Goal: Task Accomplishment & Management: Manage account settings

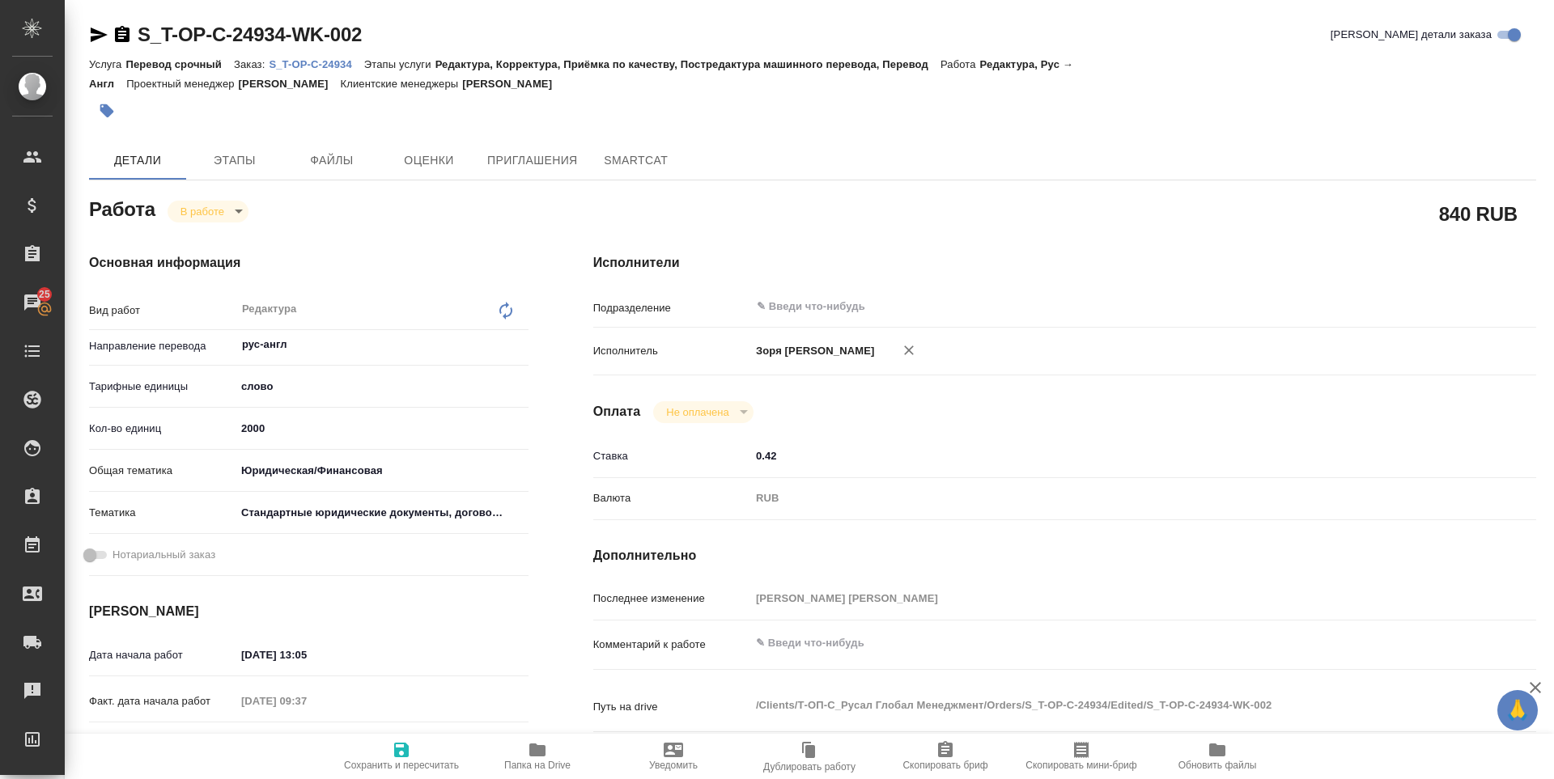
click at [92, 35] on icon "button" at bounding box center [98, 34] width 19 height 19
click at [89, 27] on icon "button" at bounding box center [98, 34] width 19 height 19
click at [204, 211] on body "🙏 .cls-1 fill:#fff; AWATERA Zoria Tatiana Клиенты Спецификации Заказы 25 Чаты T…" at bounding box center [777, 389] width 1554 height 779
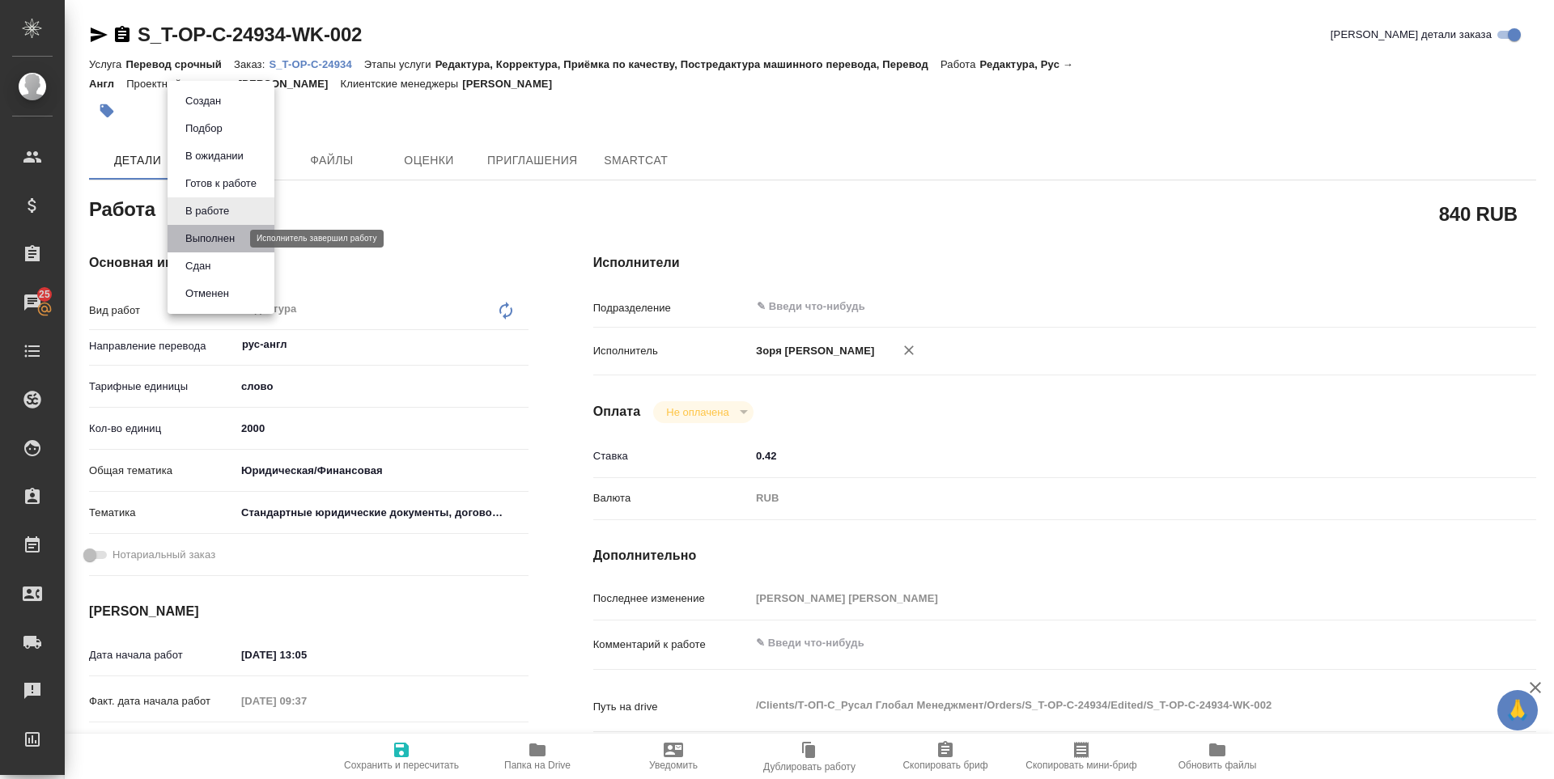
click at [213, 239] on button "Выполнен" at bounding box center [210, 239] width 59 height 18
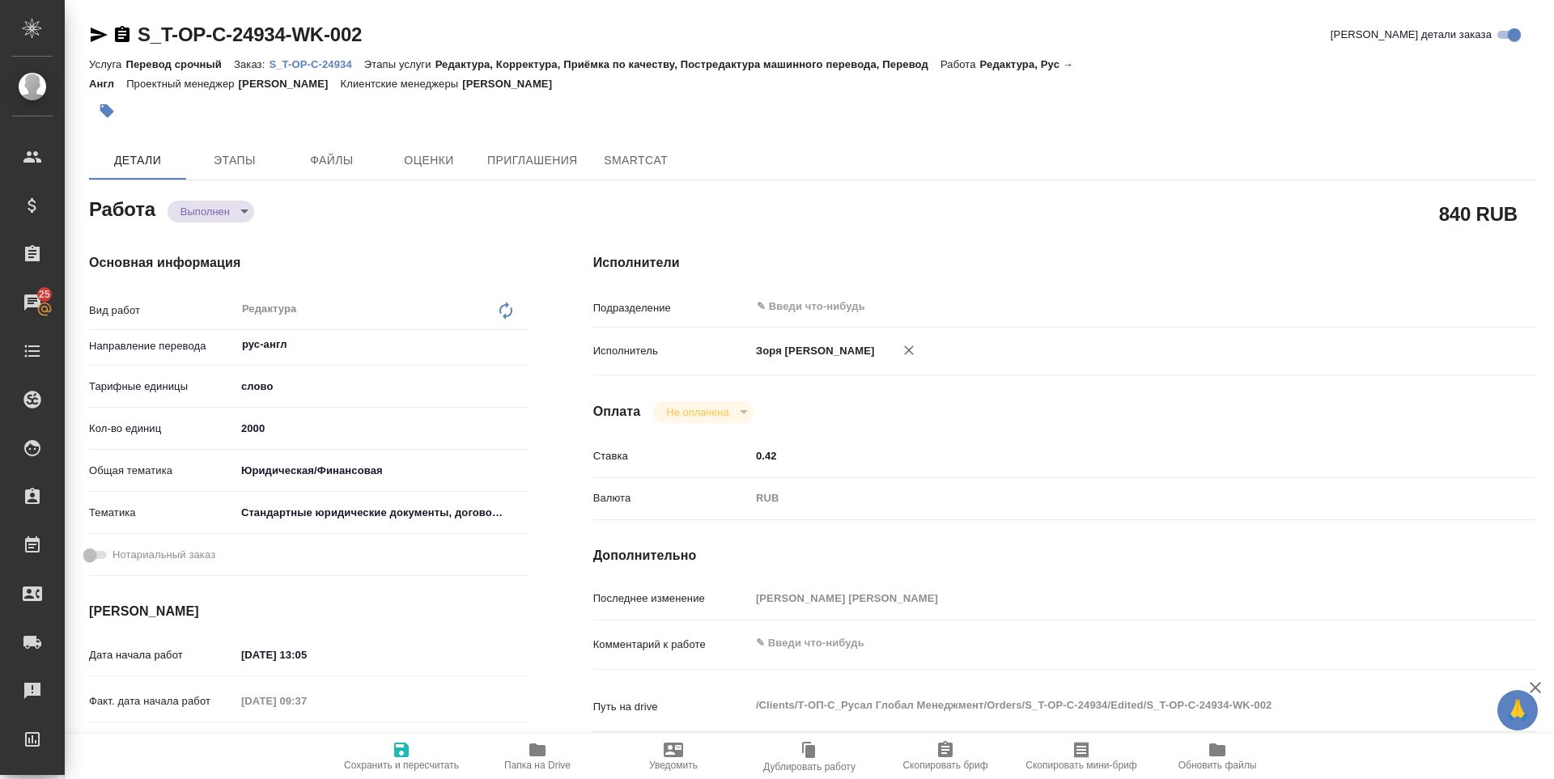
type textarea "x"
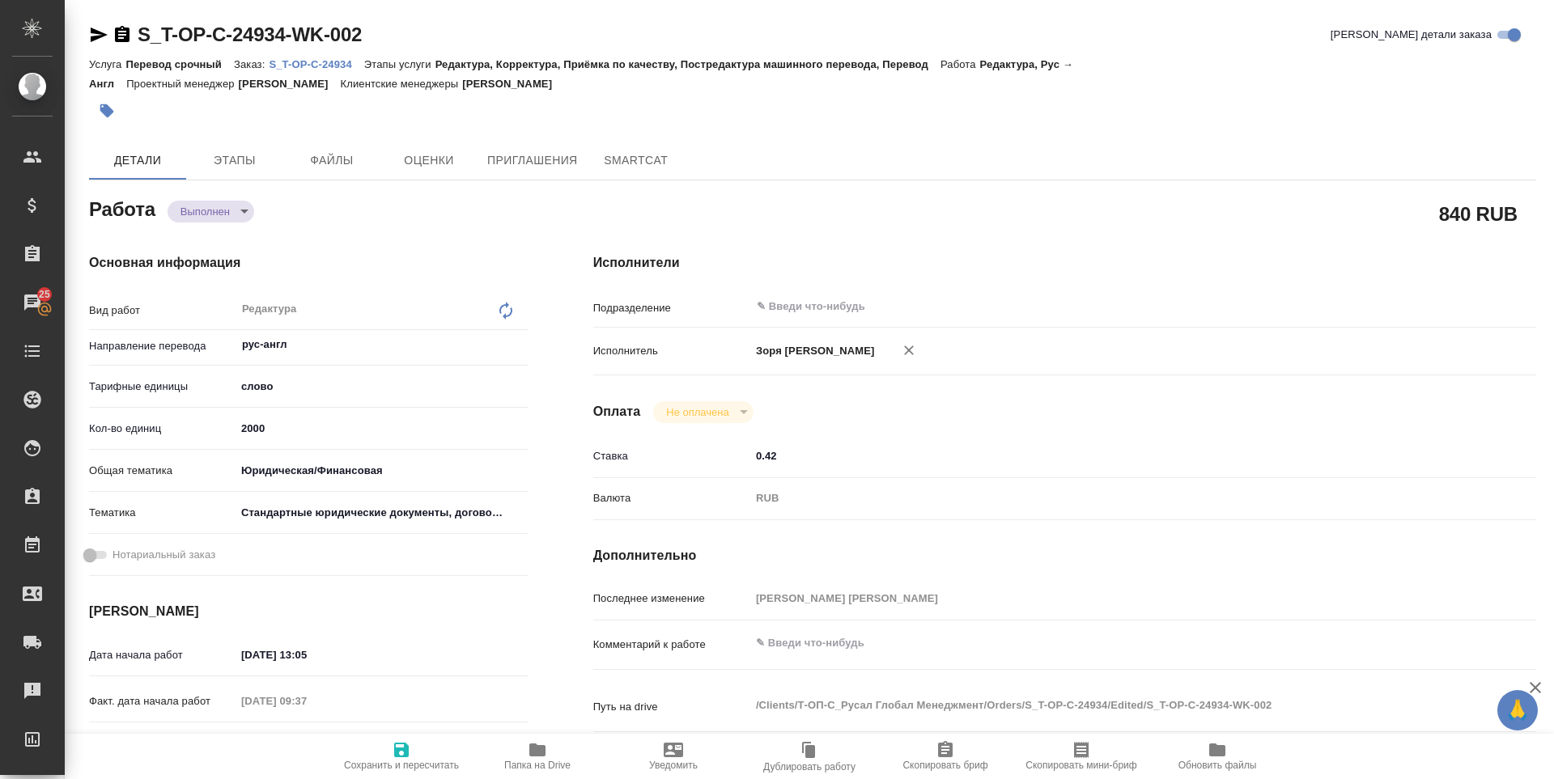
type textarea "x"
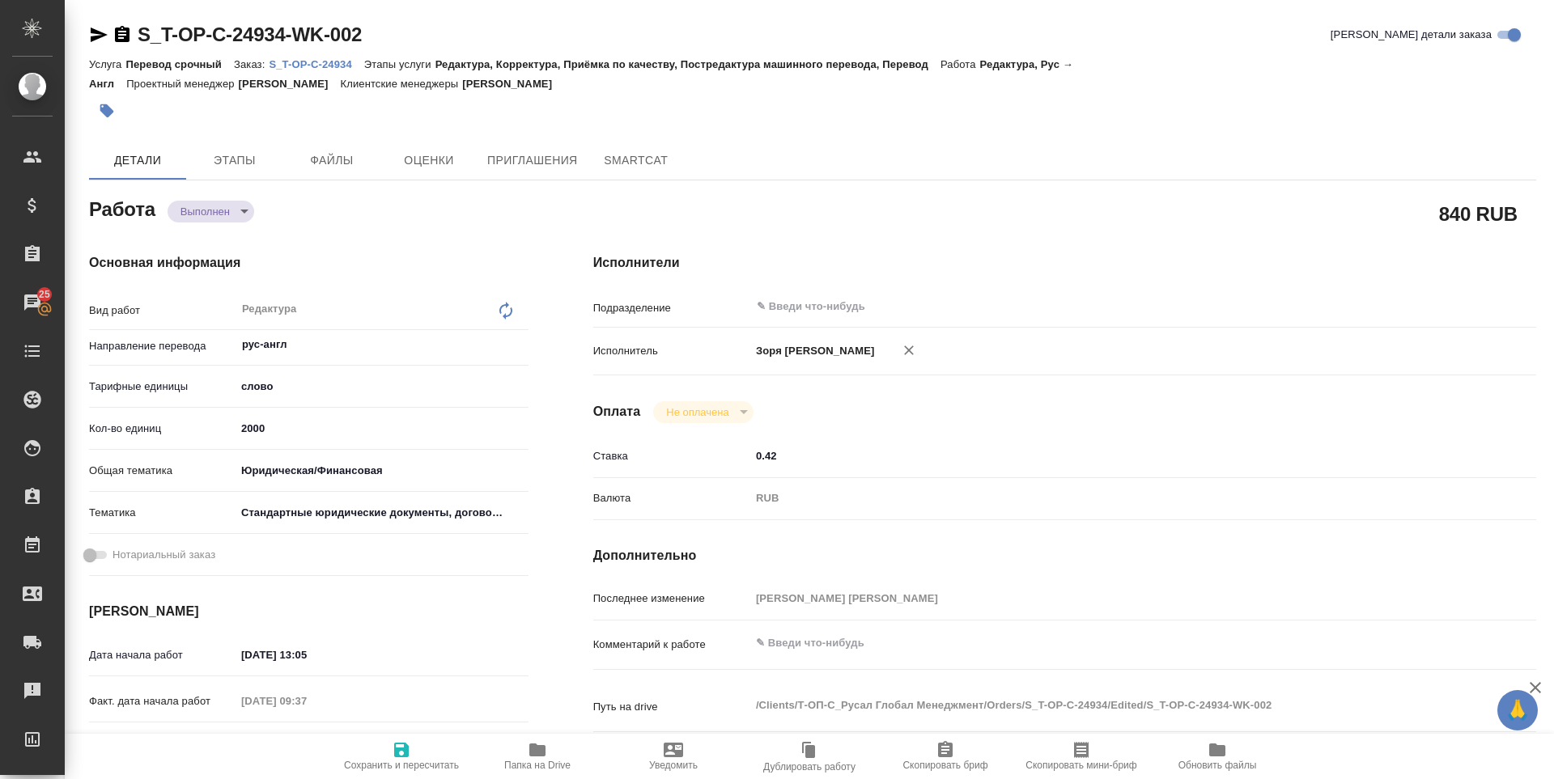
type textarea "x"
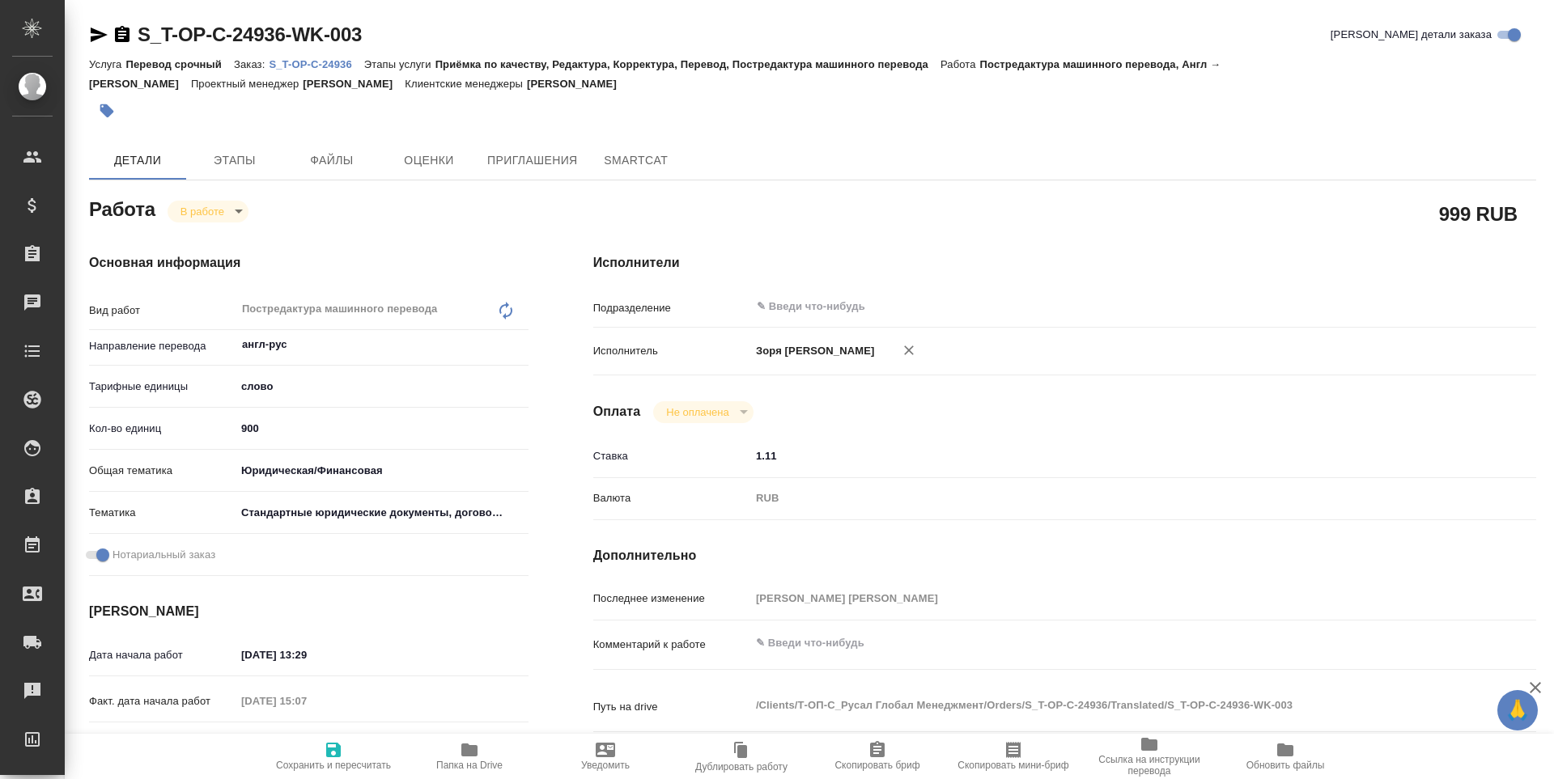
type textarea "x"
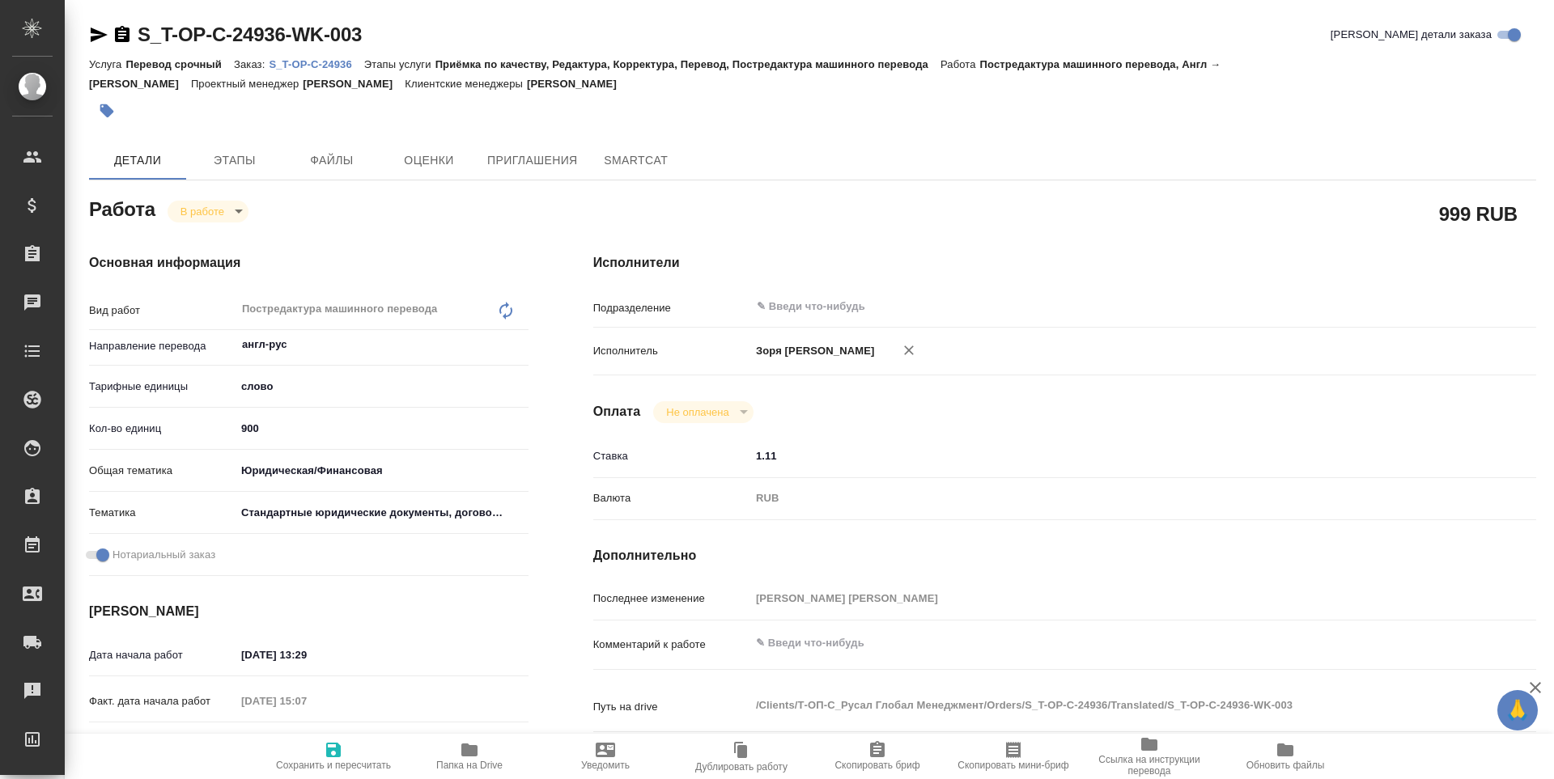
type textarea "x"
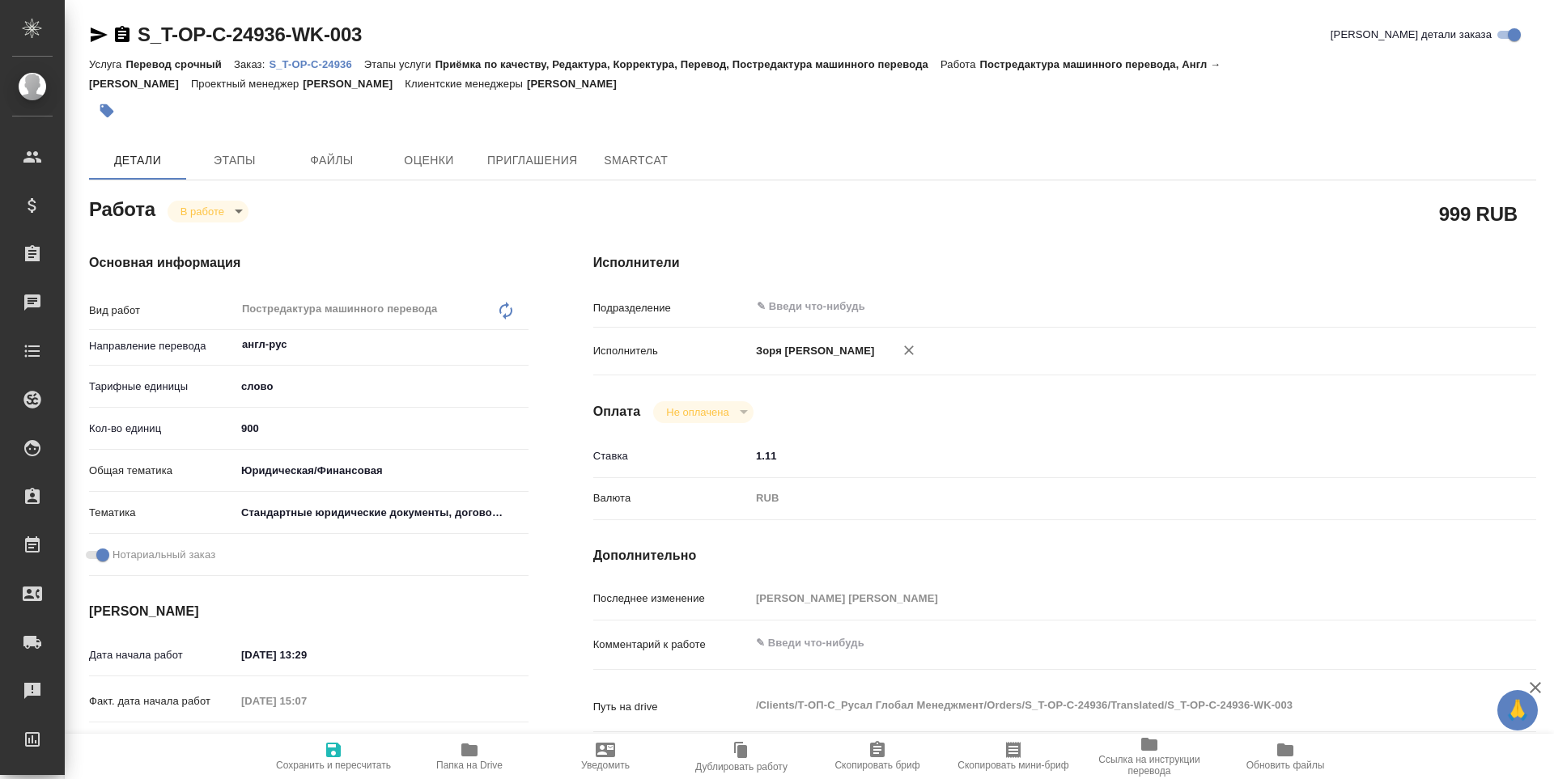
type textarea "x"
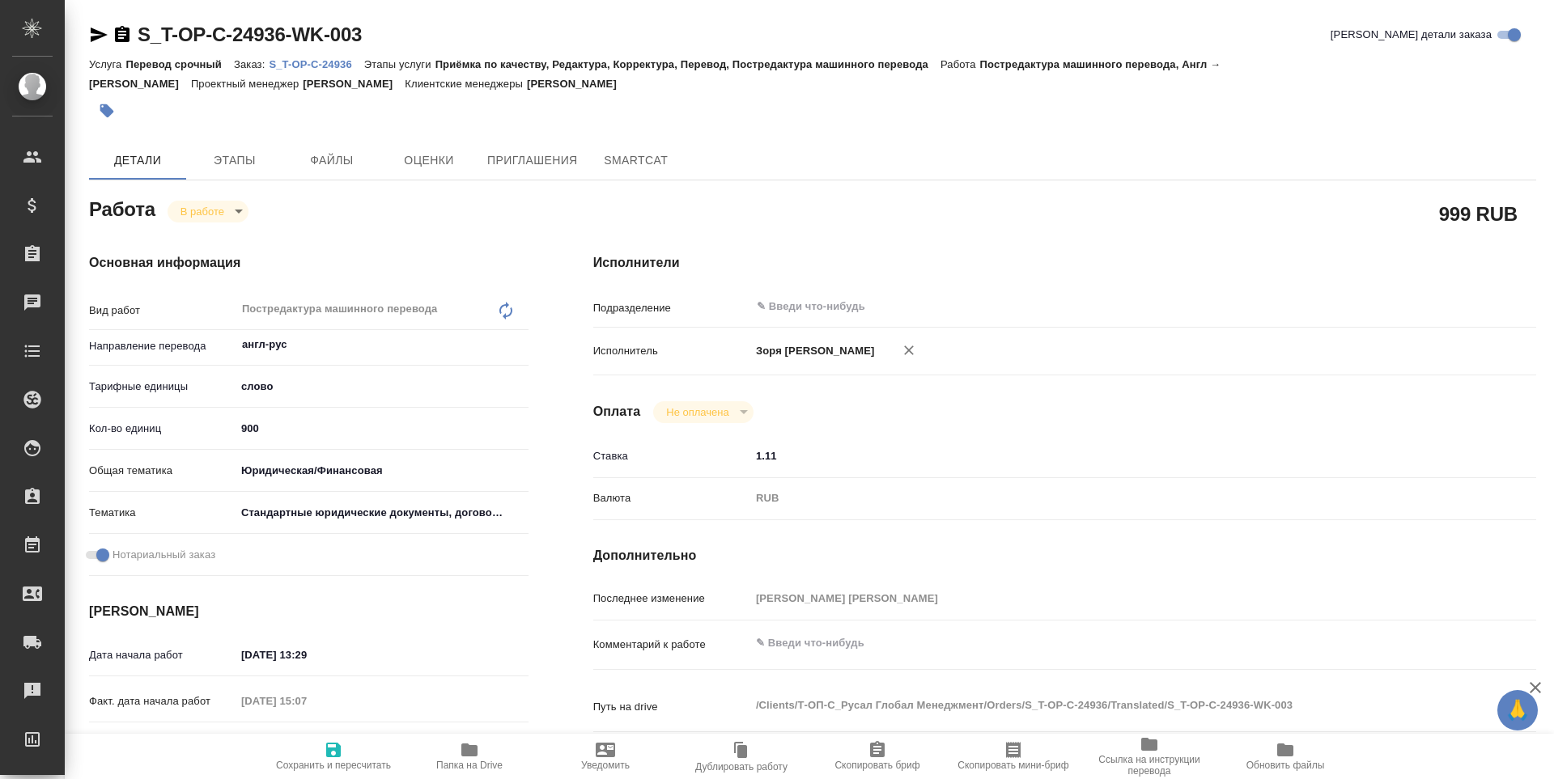
type textarea "x"
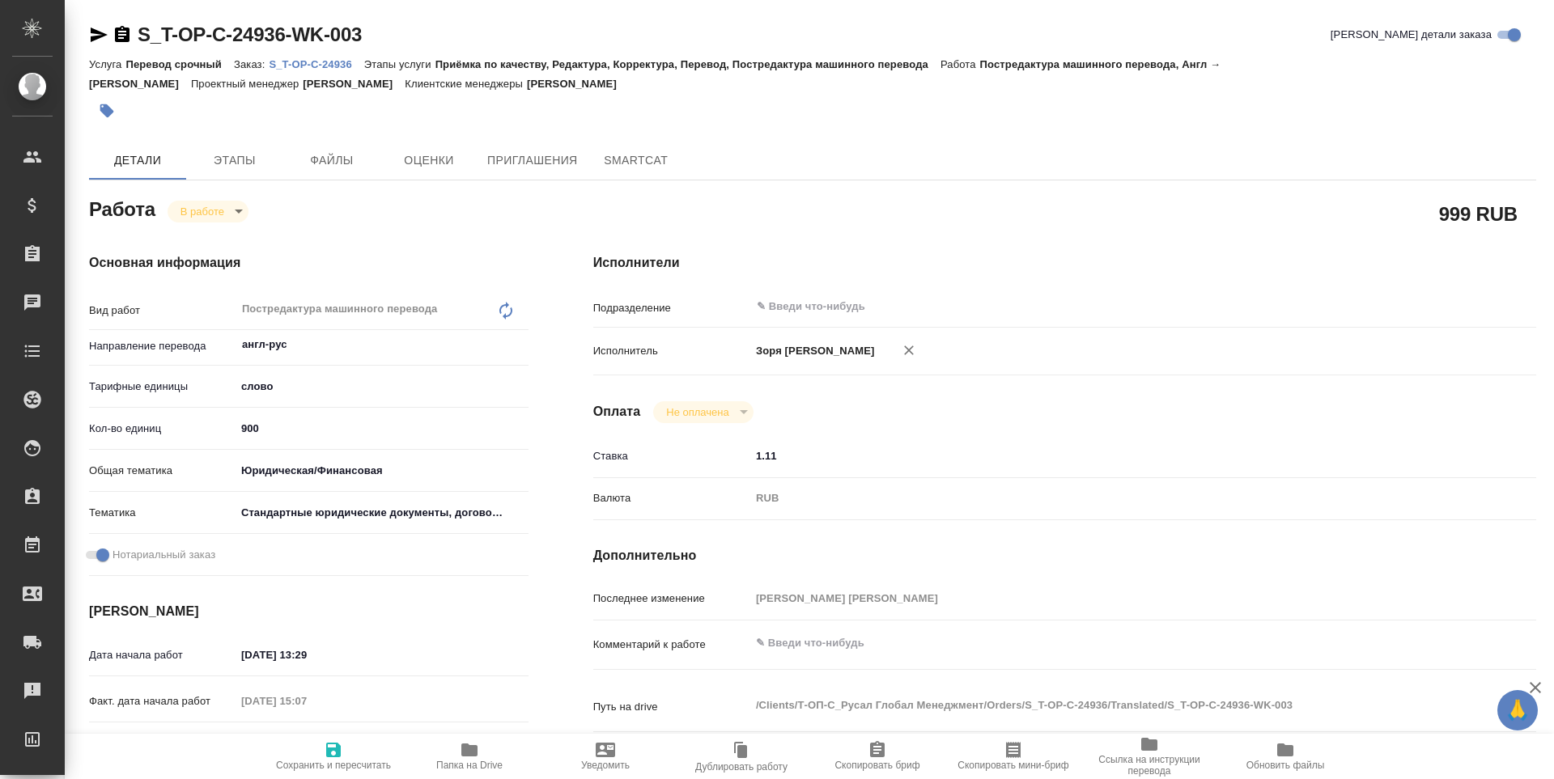
type textarea "x"
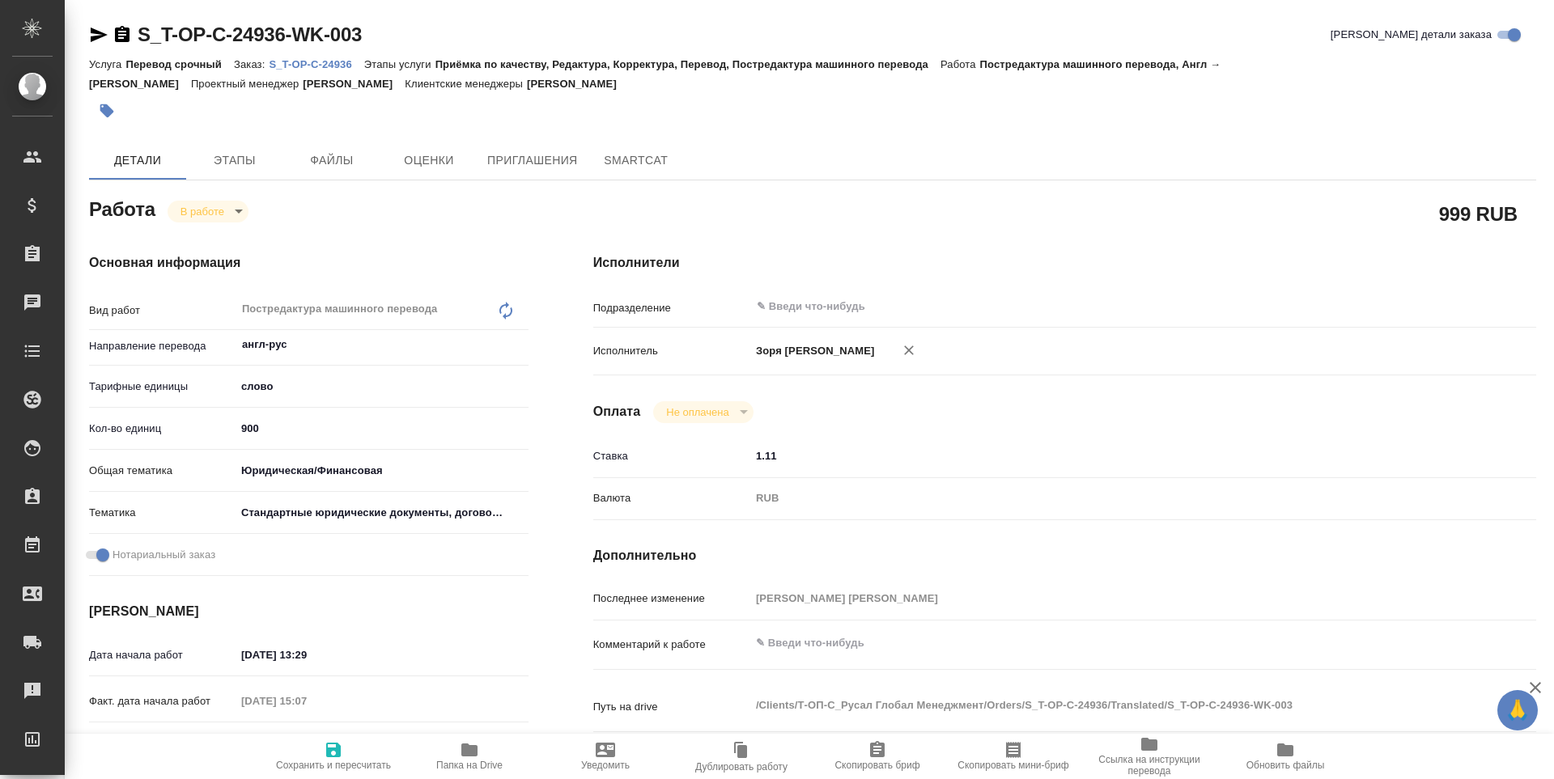
type textarea "x"
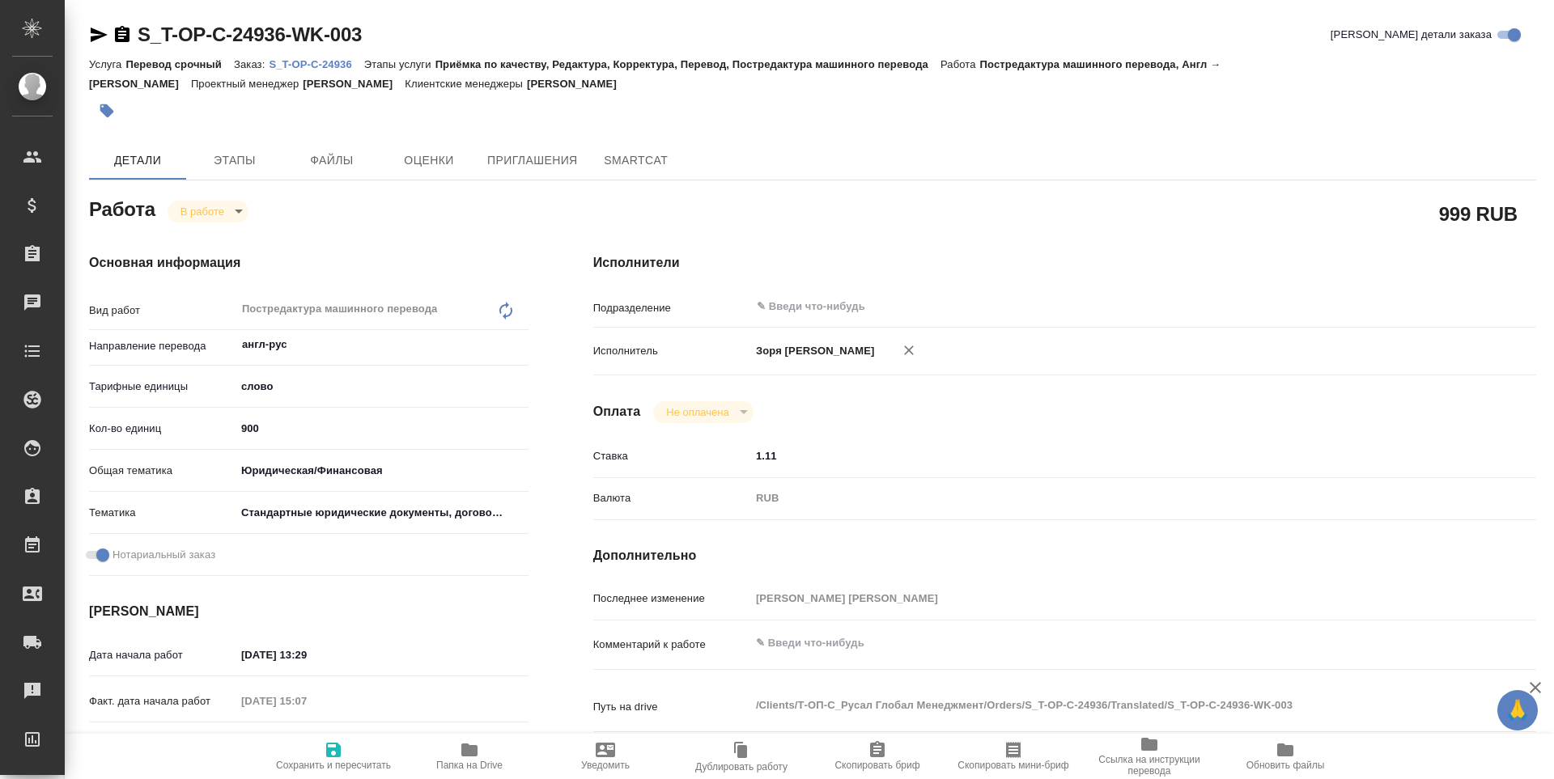
type textarea "x"
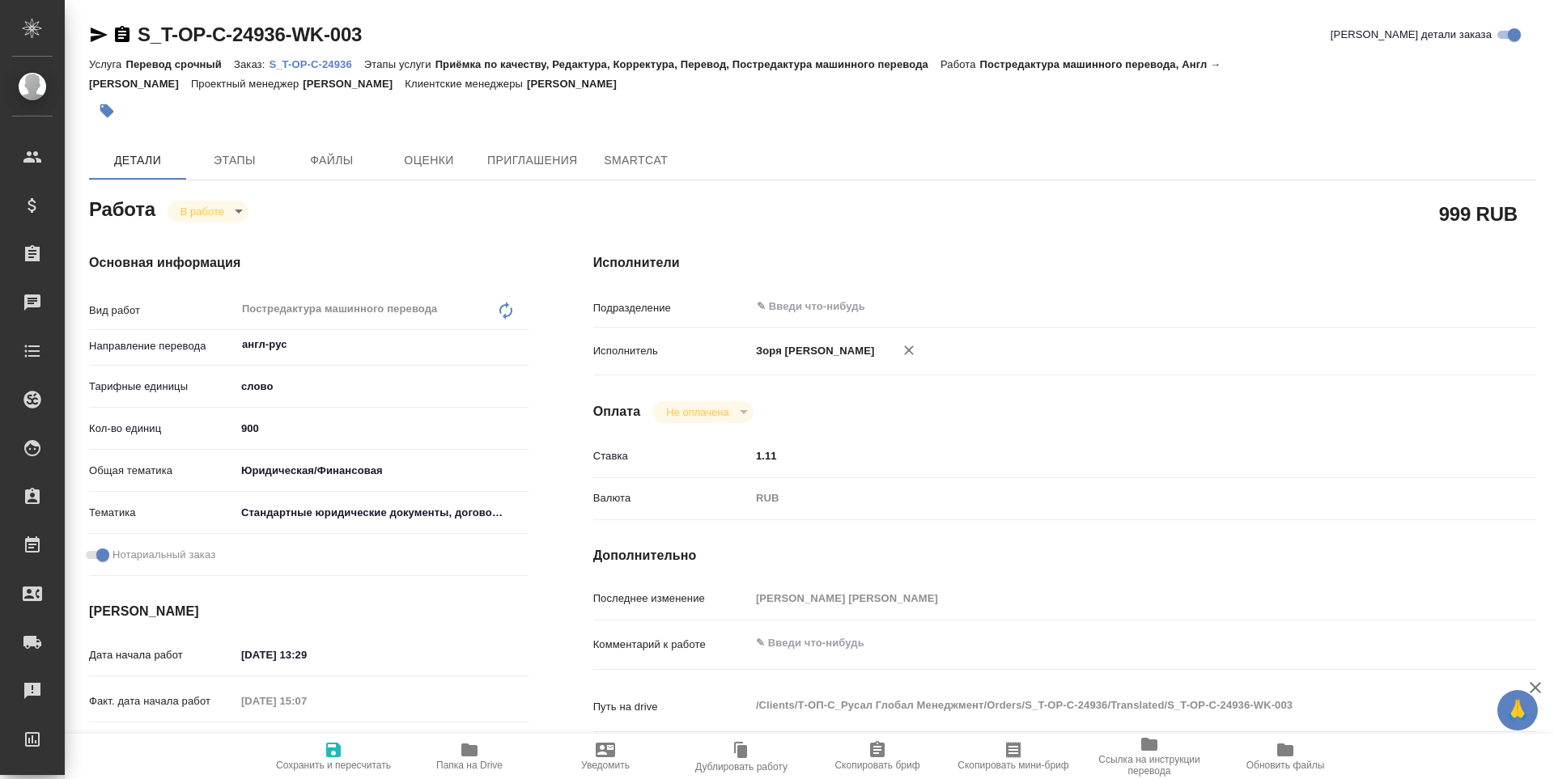
type textarea "x"
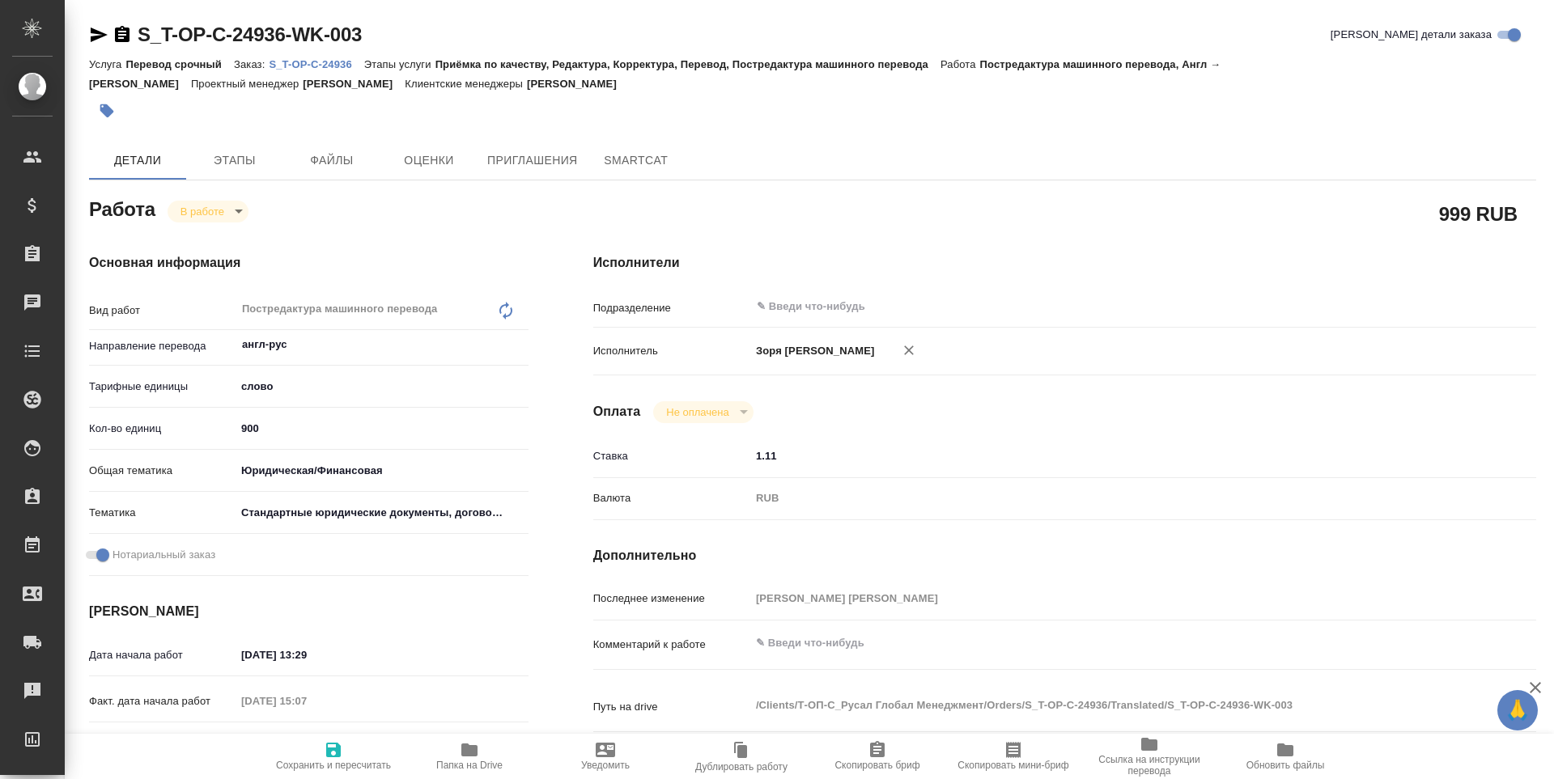
type textarea "x"
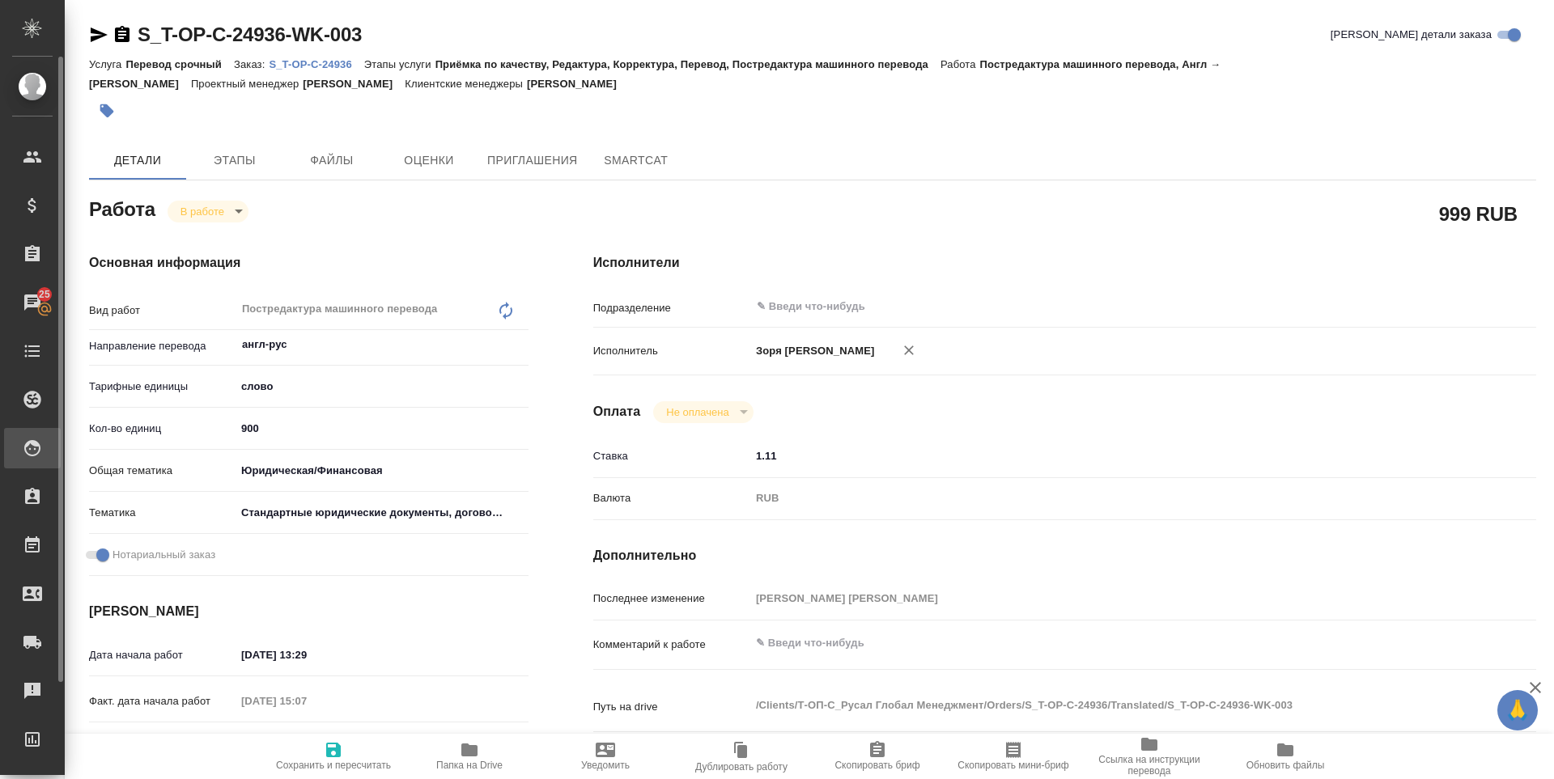
type textarea "x"
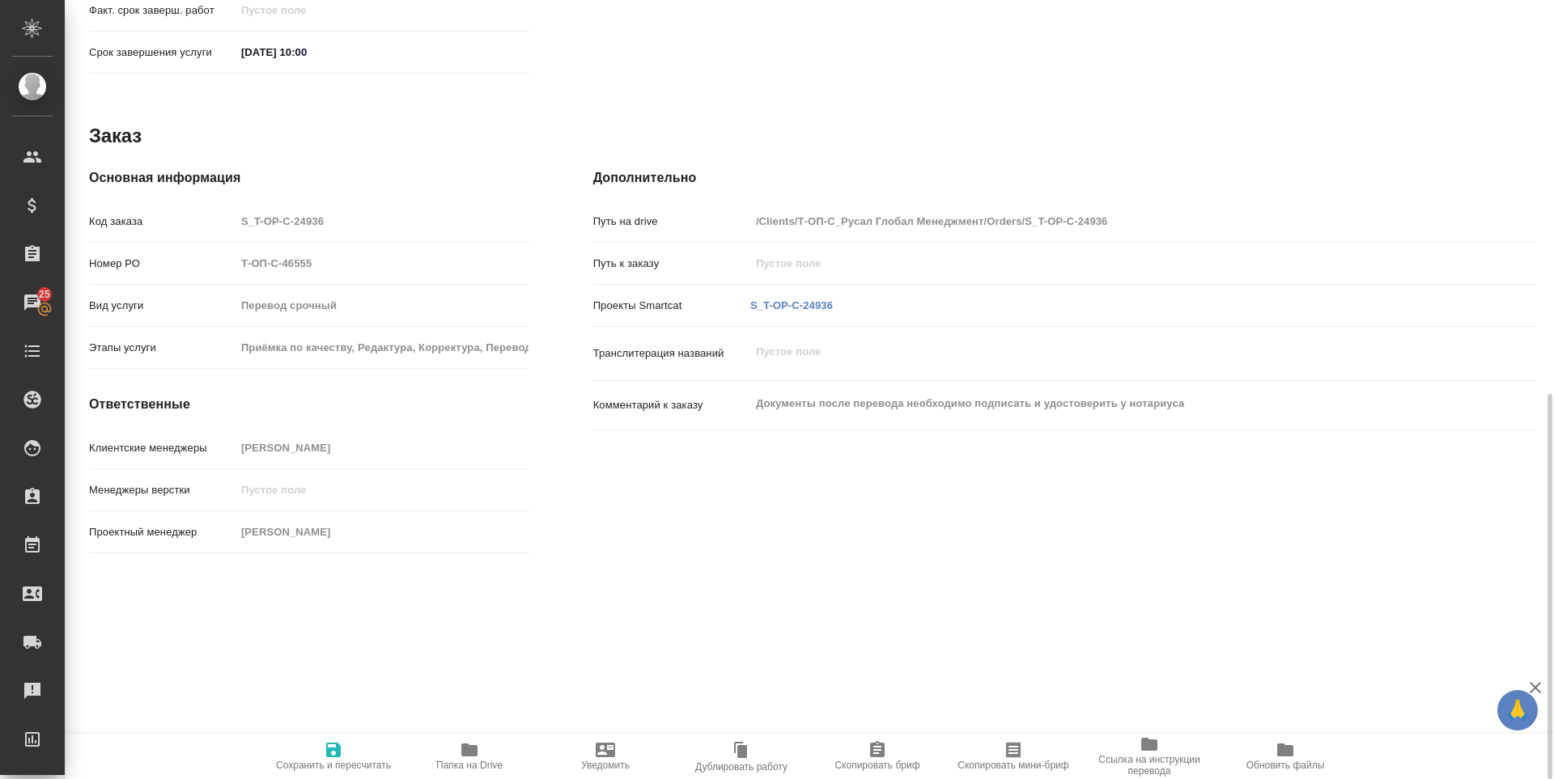
scroll to position [844, 0]
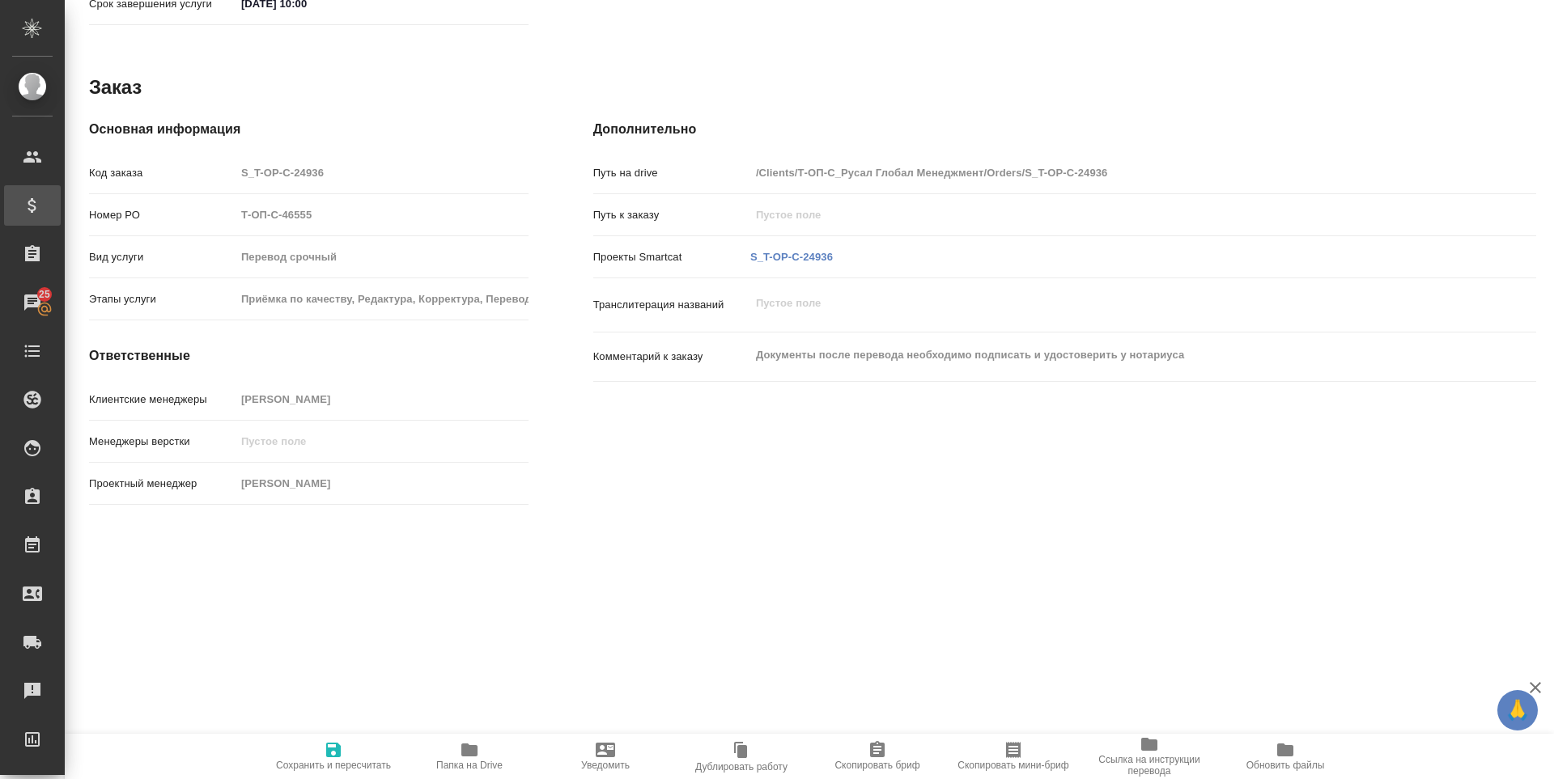
type textarea "x"
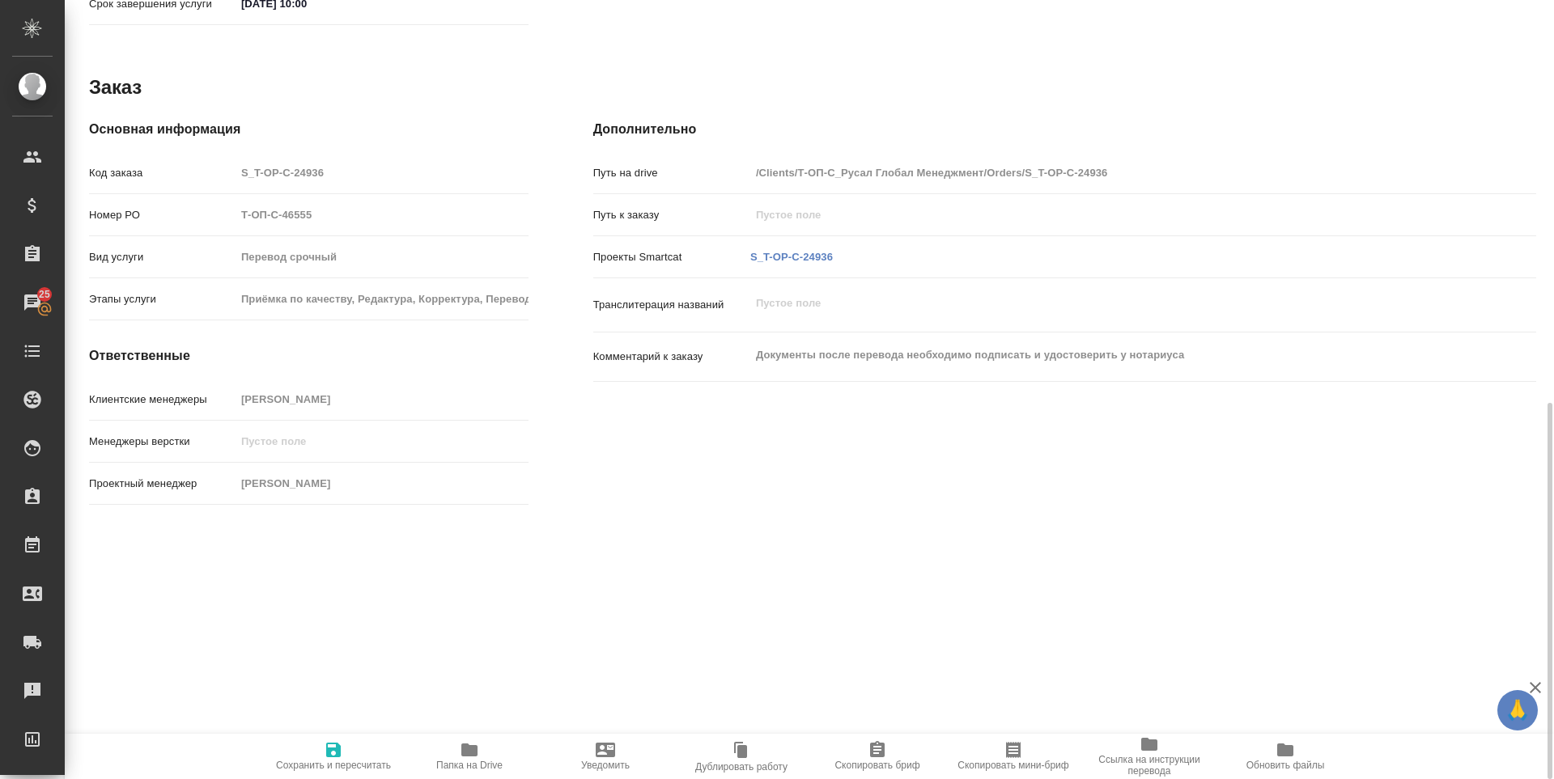
type textarea "x"
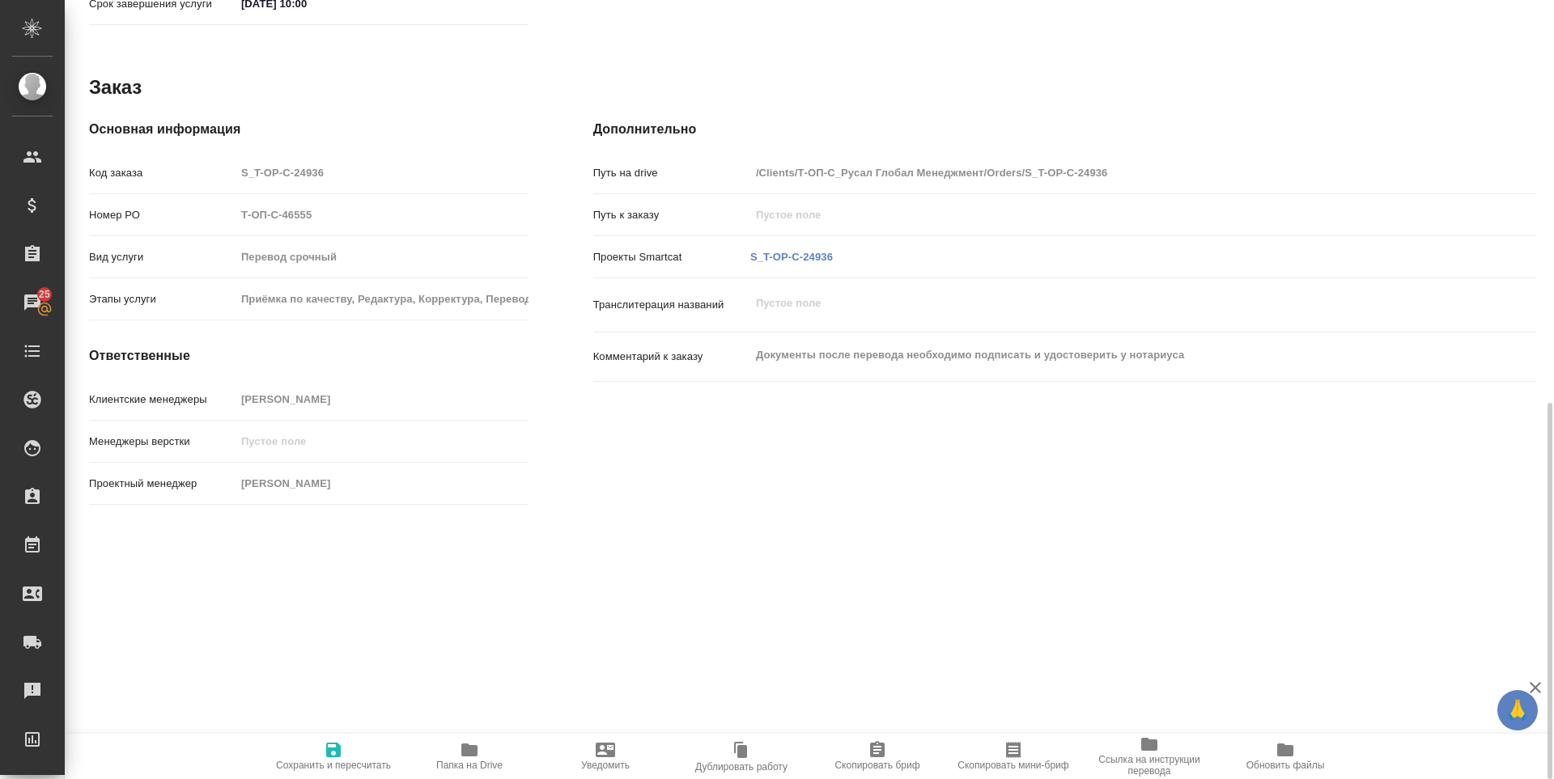
click at [890, 593] on div "S_T-OP-C-24936-WK-003 [PERSON_NAME] детали заказа Услуга Перевод срочный Заказ:…" at bounding box center [809, 389] width 1489 height 779
